Goal: Information Seeking & Learning: Find specific fact

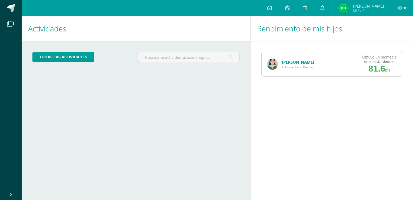
click at [325, 7] on icon at bounding box center [323, 7] width 4 height 5
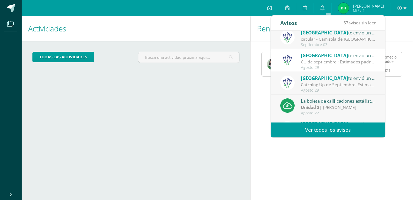
scroll to position [90, 0]
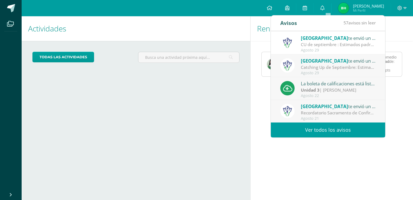
click at [342, 126] on link "Ver todos los avisos" at bounding box center [328, 129] width 114 height 15
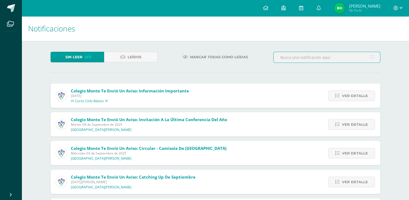
click at [301, 54] on input "text" at bounding box center [327, 57] width 107 height 11
type input "p"
type input "Emprendimiento"
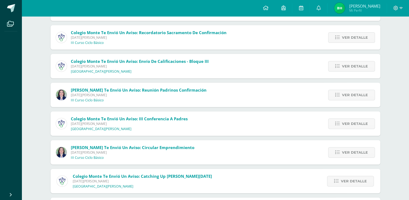
scroll to position [202, 0]
click at [141, 153] on span "[DATE][PERSON_NAME]" at bounding box center [133, 152] width 124 height 5
click at [133, 147] on span "[PERSON_NAME] te envió un aviso: Circular Emprendimiento" at bounding box center [133, 146] width 124 height 5
click at [93, 154] on span "III Curso Ciclo Básico" at bounding box center [87, 156] width 33 height 5
click at [344, 154] on span "Ver detalle" at bounding box center [355, 152] width 26 height 10
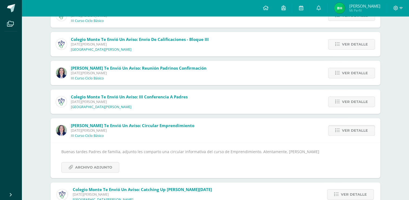
scroll to position [252, 0]
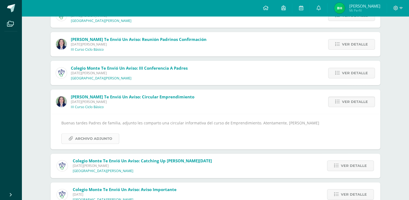
click at [83, 135] on span "Archivo Adjunto" at bounding box center [93, 138] width 37 height 10
